Goal: Task Accomplishment & Management: Complete application form

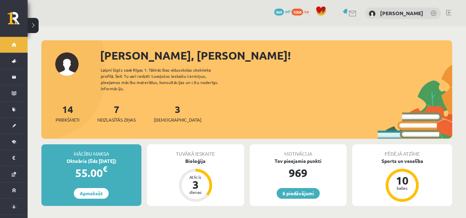
click at [444, 11] on div "6 Dāvanas 969 mP 1004 xp Anastasija Pozņakova" at bounding box center [247, 13] width 439 height 27
click at [450, 13] on link at bounding box center [448, 13] width 5 height 6
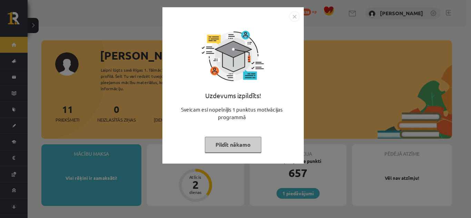
click at [234, 151] on button "Pildīt nākamo" at bounding box center [233, 145] width 57 height 16
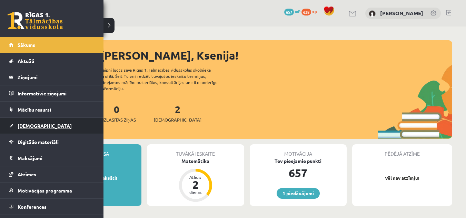
click at [31, 130] on link "[DEMOGRAPHIC_DATA]" at bounding box center [52, 126] width 86 height 16
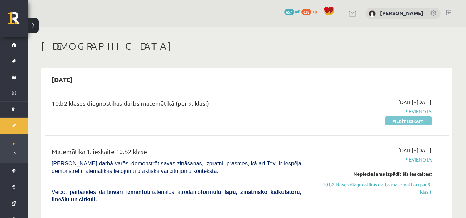
click at [399, 120] on link "Pildīt ieskaiti" at bounding box center [408, 121] width 46 height 9
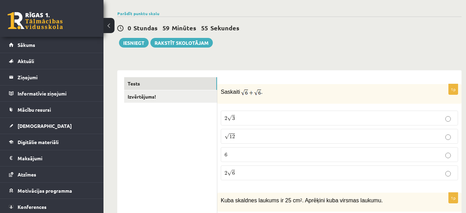
scroll to position [53, 0]
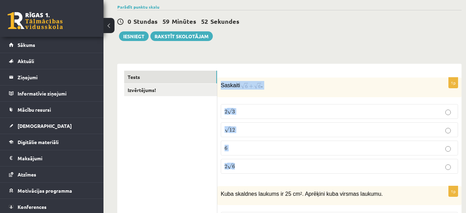
drag, startPoint x: 219, startPoint y: 83, endPoint x: 256, endPoint y: 166, distance: 90.5
click at [256, 166] on div "1p Saskaiti . 2 √ 3 2 3 √ 12 12 6 6 2 √ 6 2 6" at bounding box center [339, 129] width 244 height 102
copy div "Saskaiti . 2 √ 3 2 3 √ 12 12 6 6 2 √ 6"
drag, startPoint x: 221, startPoint y: 85, endPoint x: 280, endPoint y: 157, distance: 93.4
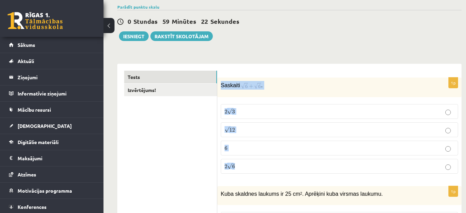
click at [280, 157] on div "1p Saskaiti . 2 √ 3 2 3 √ 12 12 6 6 2 √ 6 2 6" at bounding box center [339, 129] width 244 height 102
copy div "Saskaiti . 2 √ 3 2 3 √ 12 12 6 6 2 √ 6"
click at [349, 40] on div "0 Stundas 58 Minūtes 46 Sekundes Ieskaite saglabāta! Iesniegt Rakstīt skolotājam" at bounding box center [289, 25] width 344 height 31
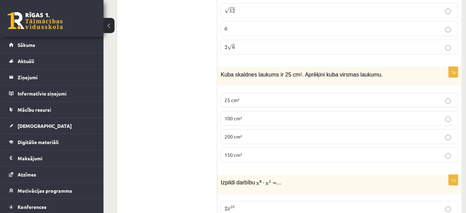
scroll to position [179, 0]
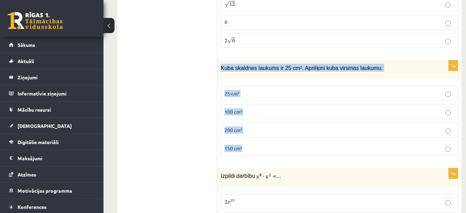
drag, startPoint x: 221, startPoint y: 66, endPoint x: 279, endPoint y: 141, distance: 95.2
click at [279, 141] on div "1p Kuba skaldnes laukums ir 25 cm 2 . Aprēķini kuba virsmas laukumu. 25 cm² 100…" at bounding box center [339, 110] width 244 height 101
copy div "Kuba skaldnes laukums ir 25 cm 2 . Aprēķini kuba virsmas laukumu. 25 cm² 100 cm…"
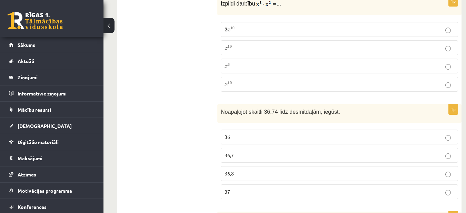
scroll to position [332, 0]
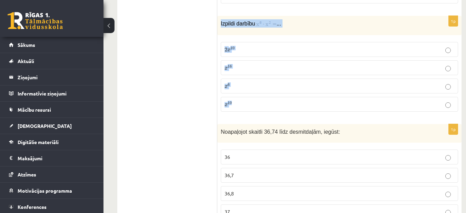
drag, startPoint x: 222, startPoint y: 23, endPoint x: 338, endPoint y: 97, distance: 137.9
click at [338, 97] on div "1p Izpildi darbību ... 2 x 10 2 x 10 x 16 x 16 x 6 x 6 x 10 x 10" at bounding box center [339, 66] width 244 height 101
copy div "Izpildi darbību ... 2 x 10 2 x 10 x 16 x 16 x 6 x 6 x 10"
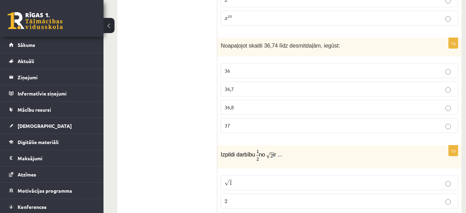
scroll to position [411, 0]
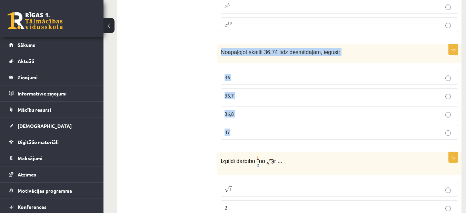
drag, startPoint x: 219, startPoint y: 53, endPoint x: 274, endPoint y: 123, distance: 88.5
click at [274, 123] on div "1p Noapaļojot skaitli 36,74 līdz desmitdaļām, iegūst: 36 36,7 36,8 37" at bounding box center [339, 95] width 244 height 101
copy div "Noapaļojot skaitli 36,74 līdz desmitdaļām, iegūst: 36 36,7 36,8 37"
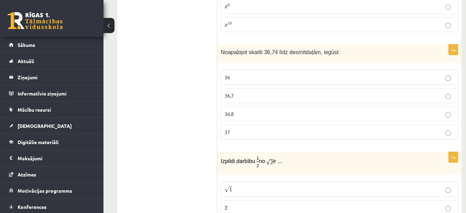
click at [265, 99] on p "36,7" at bounding box center [340, 95] width 230 height 7
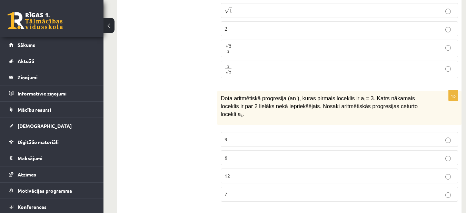
scroll to position [624, 0]
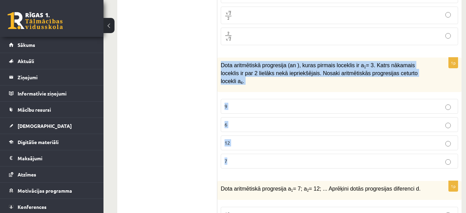
drag, startPoint x: 219, startPoint y: 66, endPoint x: 278, endPoint y: 147, distance: 100.0
click at [278, 147] on div "1p Dota aritmētiskā progresija (an ), kuras pirmais loceklis ir a 1 = 3. Katrs …" at bounding box center [339, 116] width 244 height 117
copy div "Dota aritmētiskā progresija (an ), kuras pirmais loceklis ir a 1 = 3. Katrs nāk…"
click at [265, 88] on div "1p Dota aritmētiskā progresija (an ), kuras pirmais loceklis ir a 1 = 3. Katrs …" at bounding box center [339, 116] width 244 height 117
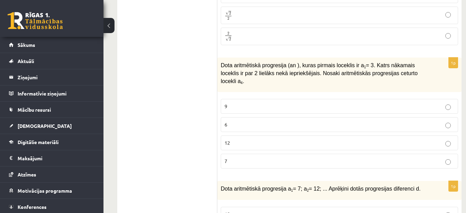
click at [281, 105] on label "9" at bounding box center [339, 106] width 237 height 15
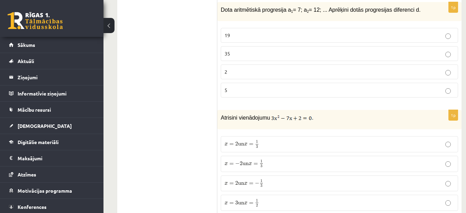
scroll to position [796, 0]
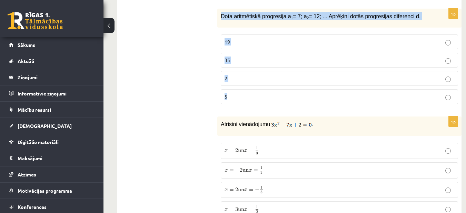
drag, startPoint x: 220, startPoint y: 10, endPoint x: 273, endPoint y: 81, distance: 87.9
click at [273, 81] on div "1p Dota aritmētiskā progresija a 1 = 7; a 2 = 12; ... Aprēķini dotās progresija…" at bounding box center [339, 59] width 244 height 101
copy div "Dota aritmētiskā progresija a 1 = 7; a 2 = 12; ... Aprēķini dotās progresijas d…"
click at [344, 94] on label "5" at bounding box center [339, 96] width 237 height 15
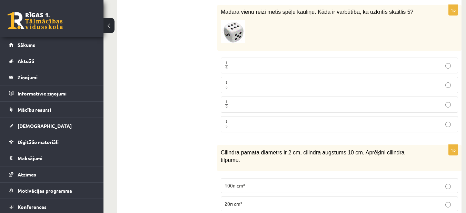
scroll to position [975, 0]
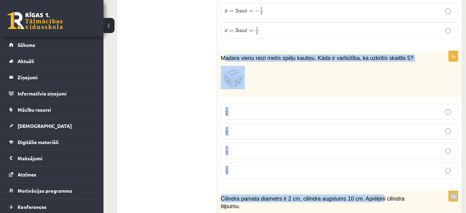
drag, startPoint x: 225, startPoint y: 52, endPoint x: 370, endPoint y: 182, distance: 194.5
click at [304, 115] on fieldset "1 6 1 6 1 5 1 5 1 2 1 2 1 3 1 3" at bounding box center [339, 140] width 237 height 80
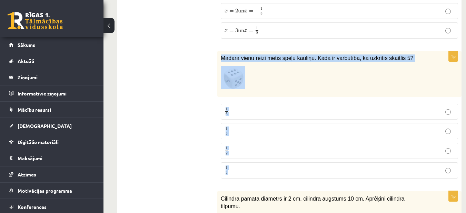
drag, startPoint x: 221, startPoint y: 51, endPoint x: 287, endPoint y: 166, distance: 132.8
click at [287, 166] on div "1p Madara vienu reizi metīs spēļu kauliņu. Kāda ir varbūtība, ka uzkritīs skait…" at bounding box center [339, 117] width 244 height 133
copy div "Madara vienu reizi metīs spēļu kauliņu. Kāda ir varbūtība, ka uzkritīs skaitlis…"
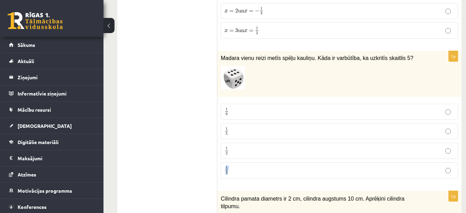
drag, startPoint x: 287, startPoint y: 166, endPoint x: 284, endPoint y: 147, distance: 19.3
click at [284, 147] on fieldset "1 6 1 6 1 5 1 5 1 2 1 2 1 3 1 3" at bounding box center [339, 140] width 237 height 80
click at [238, 108] on p "1 6 1 6" at bounding box center [340, 112] width 230 height 9
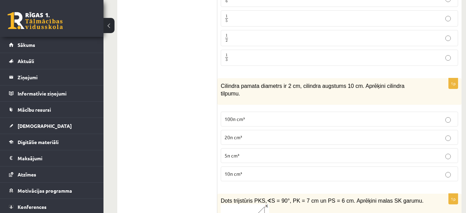
scroll to position [1101, 0]
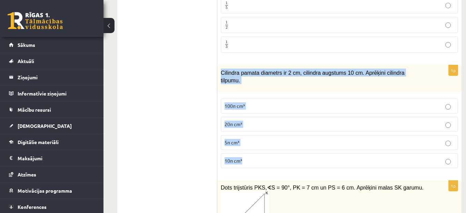
drag, startPoint x: 219, startPoint y: 62, endPoint x: 268, endPoint y: 143, distance: 93.5
click at [268, 143] on div "1p Cilindra pamata diametrs ir 2 cm, cilindra augstums 10 cm. Aprēķini cilindra…" at bounding box center [339, 119] width 244 height 109
copy div "Cilindra pamata diametrs ir 2 cm, cilindra augstums 10 cm. Aprēķini cilindra ti…"
click at [286, 155] on fieldset "100π cm³ 20π cm³ 5π cm³ 10π cm³" at bounding box center [339, 132] width 237 height 75
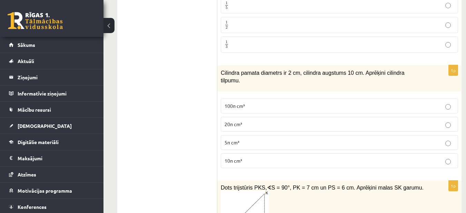
click at [440, 157] on p "10π cm³" at bounding box center [340, 160] width 230 height 7
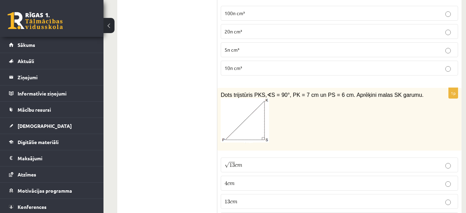
scroll to position [1207, 0]
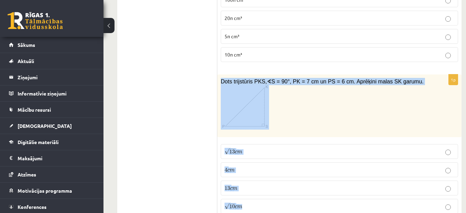
drag, startPoint x: 220, startPoint y: 67, endPoint x: 285, endPoint y: 187, distance: 136.2
click at [285, 187] on div "1p Dots trijstūris PKS, ∢ S = 90°, PK = 7 cm un PS = 6 cm. Aprēķini malas SK ga…" at bounding box center [339, 147] width 244 height 145
copy div "Dots trijstūris PKS, ∢ S = 90°, PK = 7 cm un PS = 6 cm. Aprēķini malas SK garum…"
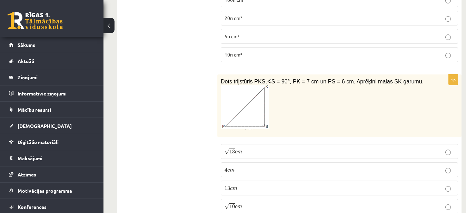
click at [248, 144] on label "√ 13 c m 13 c m" at bounding box center [339, 151] width 237 height 15
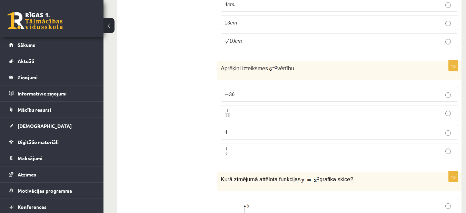
scroll to position [1366, 0]
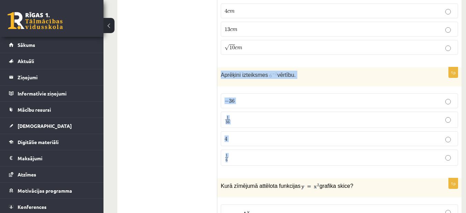
drag, startPoint x: 218, startPoint y: 58, endPoint x: 290, endPoint y: 136, distance: 106.0
click at [290, 136] on div "1p Aprēķini izteiksmes vērtību. − 36 − 36 1 36 1 36 4 4 1 6 1 6" at bounding box center [339, 119] width 244 height 104
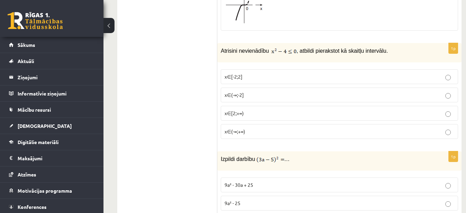
scroll to position [1745, 0]
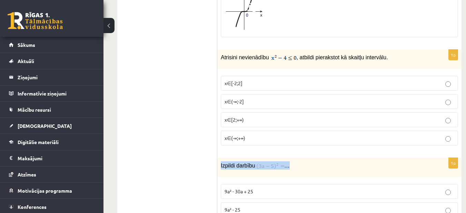
drag, startPoint x: 221, startPoint y: 149, endPoint x: 295, endPoint y: 149, distance: 74.5
click at [295, 161] on p "Izpildi darbību …" at bounding box center [322, 165] width 203 height 8
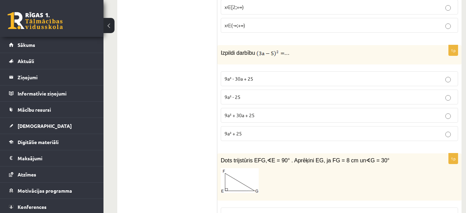
scroll to position [1877, 0]
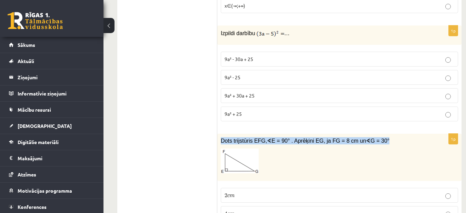
drag, startPoint x: 219, startPoint y: 125, endPoint x: 435, endPoint y: 128, distance: 216.4
click at [435, 134] on div "Dots trijstūris EFG, ∢ E = 90° . Aprēķini EG, ja FG = 8 cm un ∢ G = 30°" at bounding box center [339, 157] width 244 height 47
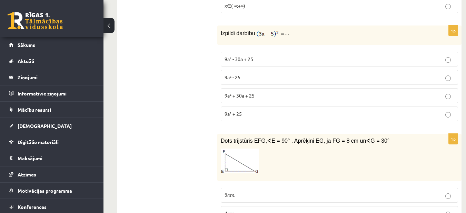
click at [192, 143] on ul "Tests Izvērtējums!" at bounding box center [170, 113] width 93 height 3733
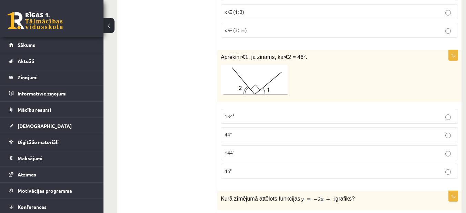
scroll to position [2182, 0]
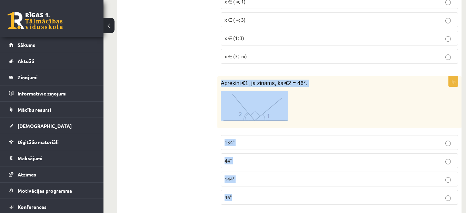
drag, startPoint x: 219, startPoint y: 67, endPoint x: 267, endPoint y: 185, distance: 127.1
click at [267, 185] on div "1p Aprēķini ∢ 1, ja zināms, ka ∢ 2 = 46°. 134° 44° 144° 46°" at bounding box center [339, 143] width 244 height 134
click at [263, 139] on p "134°" at bounding box center [340, 142] width 230 height 7
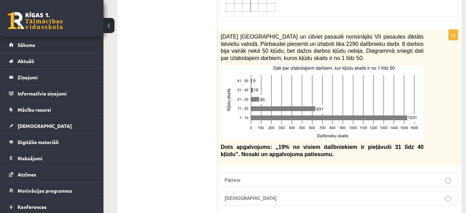
scroll to position [2680, 0]
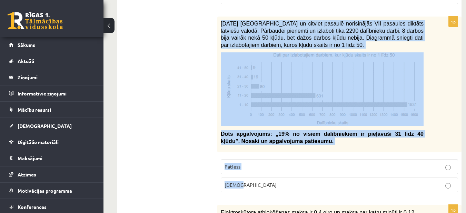
drag, startPoint x: 219, startPoint y: 6, endPoint x: 285, endPoint y: 165, distance: 172.2
click at [285, 165] on div "1p [DATE] [GEOGRAPHIC_DATA] un citviet pasaulē norisinājās VII pasaules diktāts…" at bounding box center [339, 107] width 244 height 181
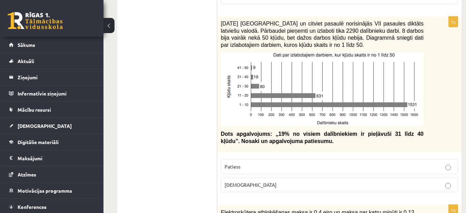
click at [345, 178] on label "[DEMOGRAPHIC_DATA]" at bounding box center [339, 185] width 237 height 15
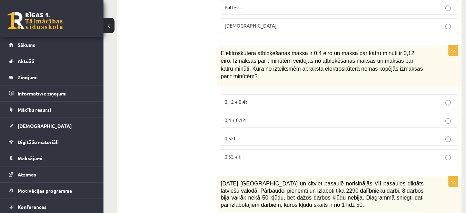
scroll to position [2832, 0]
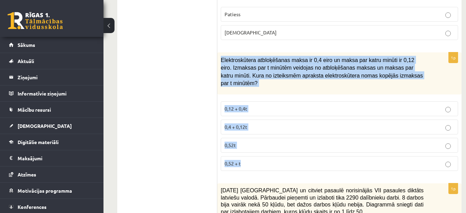
drag, startPoint x: 220, startPoint y: 44, endPoint x: 282, endPoint y: 154, distance: 125.9
click at [282, 154] on div "1p Elektroskūtera atbloķēšanas maksa ir 0,4 eiro un maksa par katru minūti ir 0…" at bounding box center [339, 114] width 244 height 124
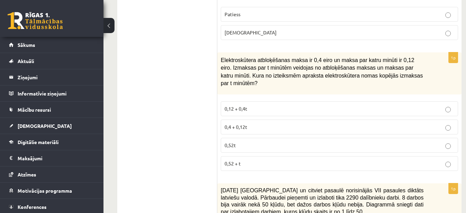
click at [261, 124] on p "0,4 + 0,12t" at bounding box center [340, 127] width 230 height 7
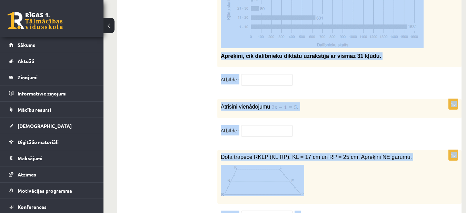
scroll to position [3152, 0]
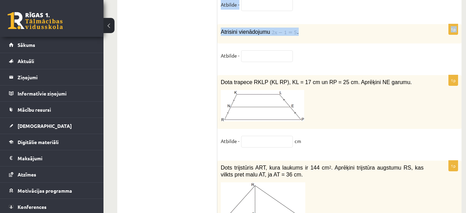
drag, startPoint x: 223, startPoint y: 38, endPoint x: 412, endPoint y: 11, distance: 191.4
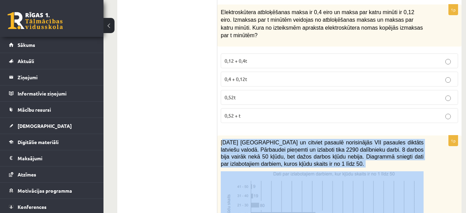
scroll to position [2960, 0]
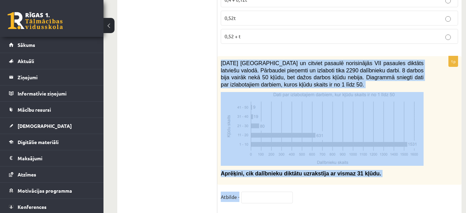
drag, startPoint x: 221, startPoint y: 40, endPoint x: 296, endPoint y: 196, distance: 173.0
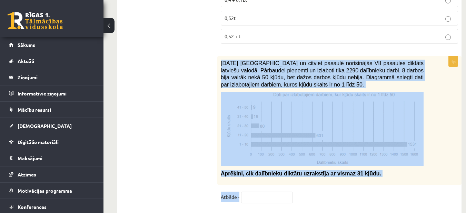
drag, startPoint x: 220, startPoint y: 38, endPoint x: 301, endPoint y: 167, distance: 152.5
click at [301, 167] on div "1p [DATE] [GEOGRAPHIC_DATA] un citviet pasaulē norisinājās VII pasaules diktāts…" at bounding box center [339, 133] width 244 height 154
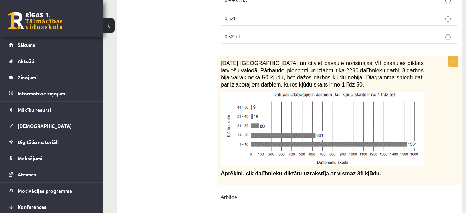
click at [248, 192] on input "text" at bounding box center [267, 198] width 52 height 12
type input "***"
drag, startPoint x: 251, startPoint y: 150, endPoint x: 364, endPoint y: 151, distance: 112.8
click at [364, 170] on p "Aprēķini, cik dalībnieku diktātu uzrakstīja ar vismaz 31 kļūdu." at bounding box center [322, 173] width 203 height 7
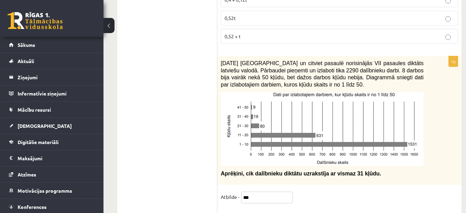
click at [273, 192] on input "***" at bounding box center [267, 198] width 52 height 12
drag, startPoint x: 250, startPoint y: 151, endPoint x: 381, endPoint y: 153, distance: 130.5
click at [381, 170] on p "Aprēķini, cik dalībnieku diktātu uzrakstīja ar vismaz 31 kļūdu." at bounding box center [322, 173] width 203 height 7
click at [278, 192] on input "***" at bounding box center [267, 198] width 52 height 12
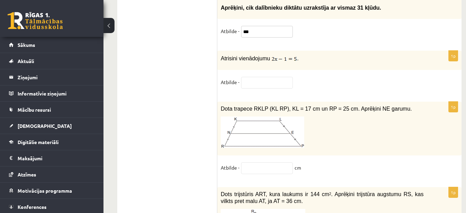
scroll to position [3119, 0]
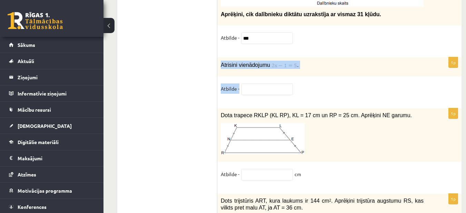
drag, startPoint x: 222, startPoint y: 43, endPoint x: 316, endPoint y: 69, distance: 98.0
click at [316, 69] on div "1p Atrisini vienādojumu . Atbilde -" at bounding box center [339, 79] width 244 height 44
drag, startPoint x: 220, startPoint y: 94, endPoint x: 334, endPoint y: 152, distance: 127.9
click at [334, 152] on div "1p Dota trapece RKLP (KL RP), KL = 17 cm un RP = 25 cm. Aprēķini NE garumu. Atb…" at bounding box center [339, 147] width 244 height 79
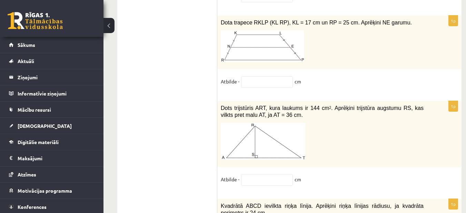
scroll to position [3218, 0]
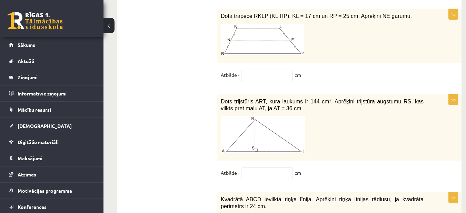
drag, startPoint x: 218, startPoint y: 79, endPoint x: 324, endPoint y: 142, distance: 122.4
click at [324, 142] on div "1p Dots trijstūris ART, kura laukums ir 144 cm 2 . Aprēķini trijstūra augstumu …" at bounding box center [339, 140] width 244 height 91
click at [275, 168] on input "text" at bounding box center [267, 174] width 52 height 12
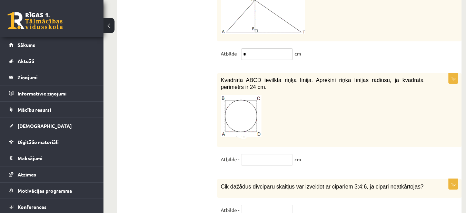
scroll to position [3344, 0]
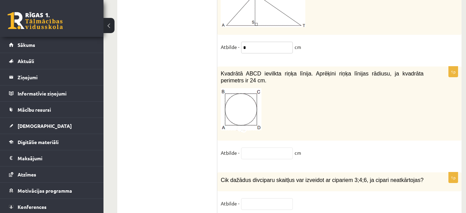
type input "*"
drag, startPoint x: 223, startPoint y: 53, endPoint x: 314, endPoint y: 131, distance: 120.2
click at [314, 131] on div "1p Kvadrātā ABCD ievilkta riņķa līnija. Aprēķini riņķa līnijas rādiusu, ja kvad…" at bounding box center [339, 116] width 244 height 99
click at [272, 148] on input "text" at bounding box center [267, 154] width 52 height 12
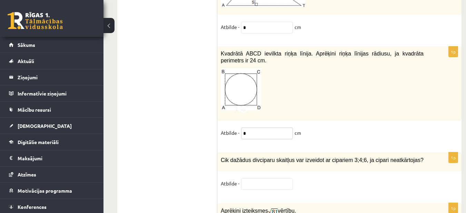
scroll to position [3371, 0]
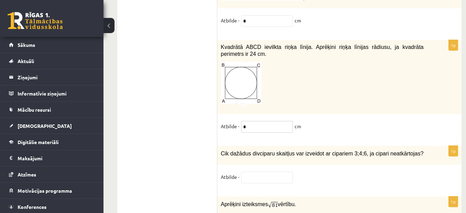
type input "*"
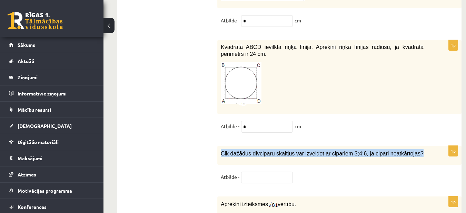
drag, startPoint x: 219, startPoint y: 134, endPoint x: 429, endPoint y: 137, distance: 209.5
click at [429, 146] on div "Cik dažādus divciparu skaitļus var izveidot ar cipariem 3;4;6, ja cipari neatkā…" at bounding box center [339, 155] width 244 height 19
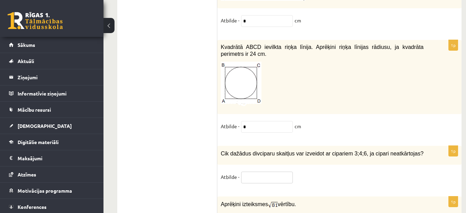
click at [262, 172] on input "text" at bounding box center [267, 178] width 52 height 12
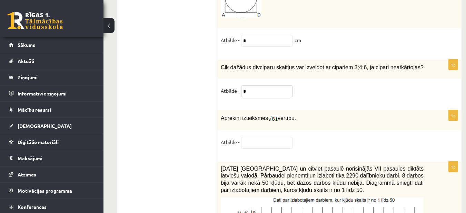
scroll to position [3464, 0]
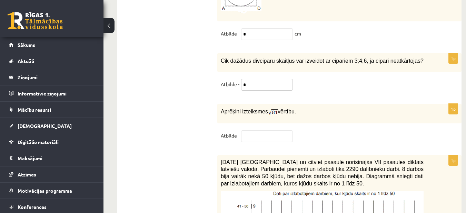
type input "*"
click at [254, 130] on input "text" at bounding box center [267, 136] width 52 height 12
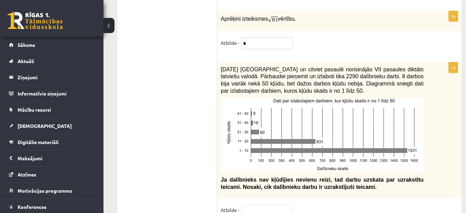
scroll to position [3550, 0]
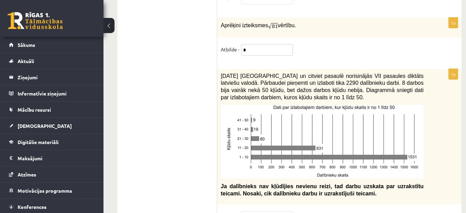
type input "*"
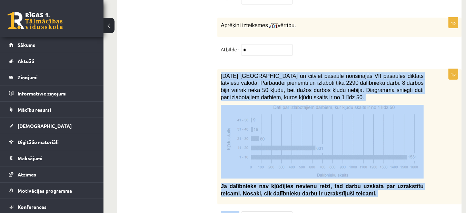
drag, startPoint x: 222, startPoint y: 58, endPoint x: 341, endPoint y: 189, distance: 176.8
click at [341, 189] on div "1p [DATE] [GEOGRAPHIC_DATA] un citviet pasaulē norisinājās VII pasaules diktāts…" at bounding box center [339, 149] width 244 height 161
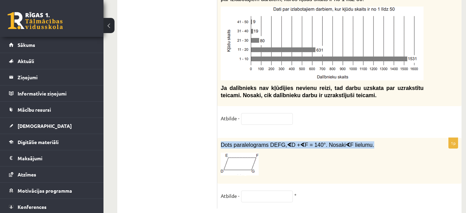
drag, startPoint x: 221, startPoint y: 128, endPoint x: 363, endPoint y: 132, distance: 141.9
click at [363, 138] on div "Dots paralelograms DEFG, ∢ D + ∢ F = 140°. Nosaki ∢ F lielumu." at bounding box center [339, 161] width 244 height 46
click at [329, 159] on div "Dots paralelograms DEFG, ∢ D + ∢ F = 140°. Nosaki ∢ F lielumu." at bounding box center [339, 161] width 244 height 46
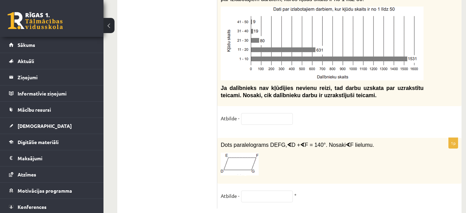
click at [276, 172] on div "1p Dots paralelograms DEFG, ∢ D + ∢ F = 140°. Nosaki ∢ F lielumu. Atbilde - °" at bounding box center [339, 173] width 244 height 71
click at [267, 191] on input "text" at bounding box center [267, 197] width 52 height 12
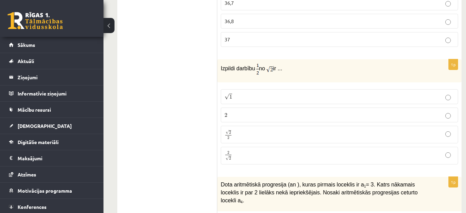
scroll to position [511, 0]
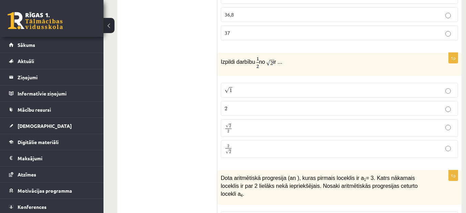
type input "**"
click at [450, 89] on p "√ 1 1" at bounding box center [340, 90] width 230 height 7
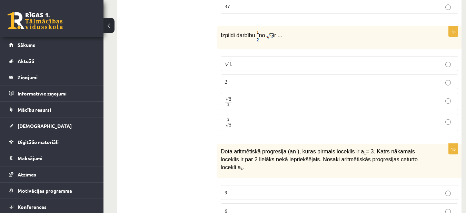
scroll to position [557, 0]
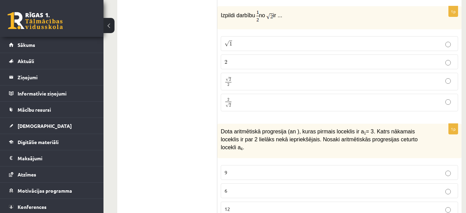
click at [444, 58] on label "2 2" at bounding box center [339, 62] width 237 height 15
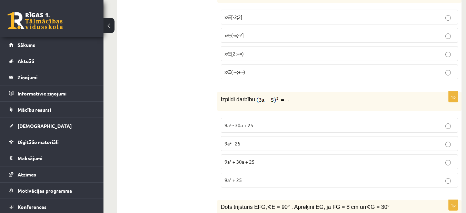
scroll to position [1871, 0]
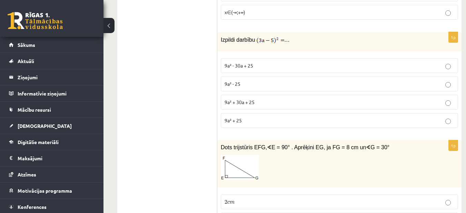
click at [281, 62] on p "9a² - 30a + 25" at bounding box center [340, 65] width 230 height 7
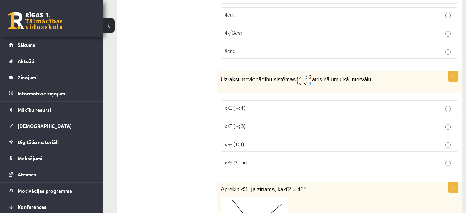
scroll to position [2083, 0]
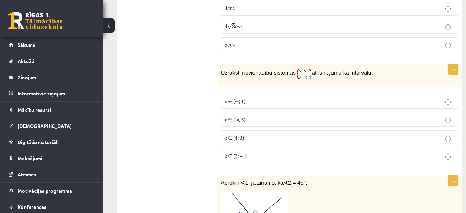
click at [451, 98] on p "x ∈ (-∞; 1)" at bounding box center [340, 101] width 230 height 7
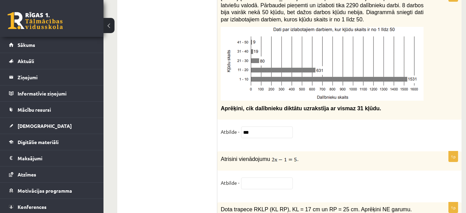
scroll to position [3084, 0]
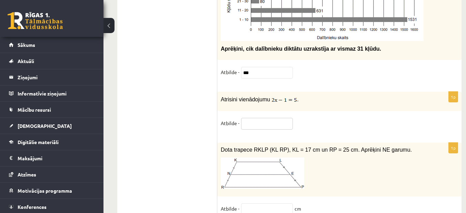
click at [266, 118] on input "text" at bounding box center [267, 124] width 52 height 12
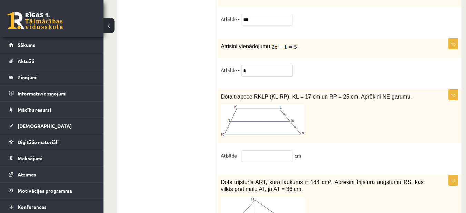
scroll to position [3151, 0]
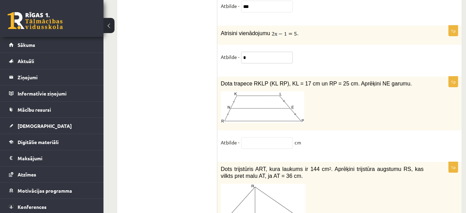
type input "*"
click at [274, 137] on input "text" at bounding box center [267, 143] width 52 height 12
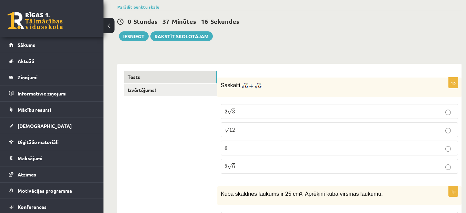
scroll to position [0, 0]
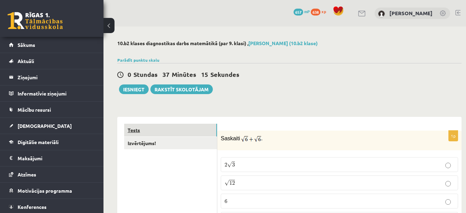
type input "*"
click at [174, 136] on link "Tests" at bounding box center [170, 130] width 93 height 13
click at [196, 130] on link "Tests" at bounding box center [170, 130] width 93 height 13
click at [194, 142] on link "Izvērtējums!" at bounding box center [170, 143] width 93 height 13
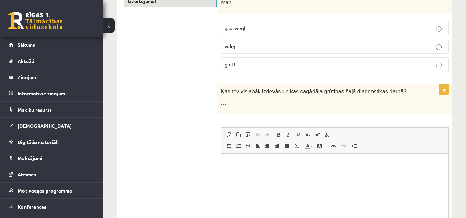
scroll to position [158, 0]
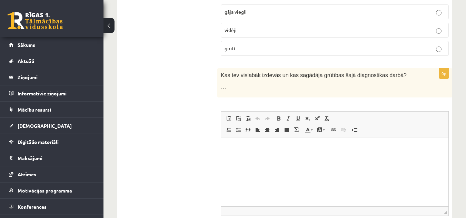
click at [250, 159] on html at bounding box center [334, 148] width 227 height 21
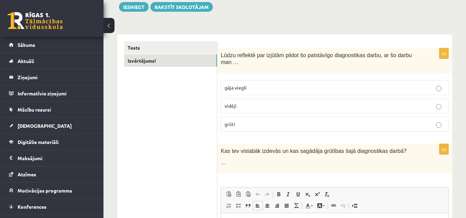
scroll to position [50, 0]
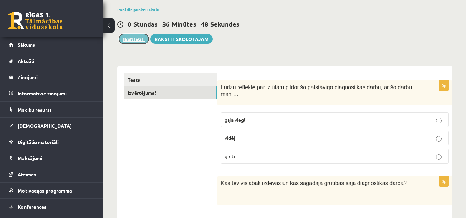
click at [128, 36] on button "Iesniegt" at bounding box center [134, 39] width 30 height 10
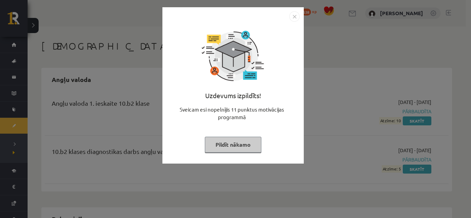
click at [227, 146] on button "Pildīt nākamo" at bounding box center [233, 145] width 57 height 16
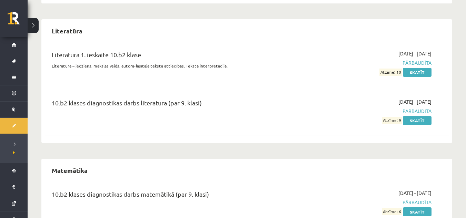
scroll to position [902, 0]
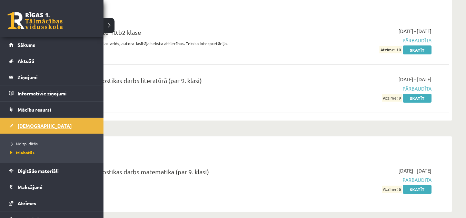
click at [45, 126] on link "[DEMOGRAPHIC_DATA]" at bounding box center [52, 126] width 86 height 16
